Goal: Task Accomplishment & Management: Manage account settings

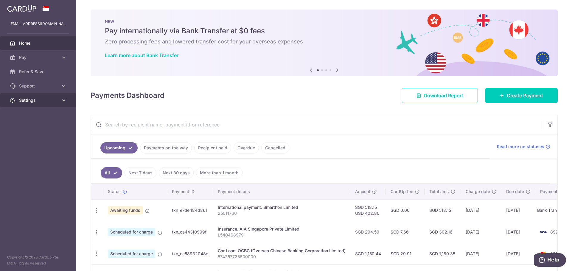
click at [63, 100] on icon at bounding box center [64, 100] width 6 height 6
click at [40, 132] on link "Logout" at bounding box center [38, 129] width 76 height 14
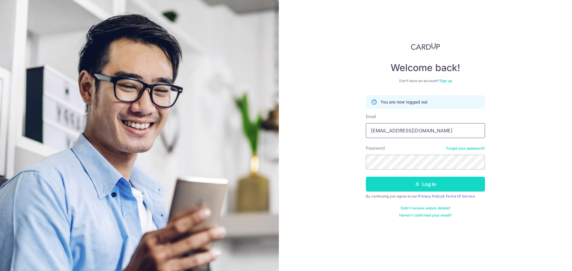
type input "[EMAIL_ADDRESS][DOMAIN_NAME]"
click at [406, 188] on button "Log in" at bounding box center [425, 184] width 119 height 15
